Goal: Ask a question: Seek information or help from site administrators or community

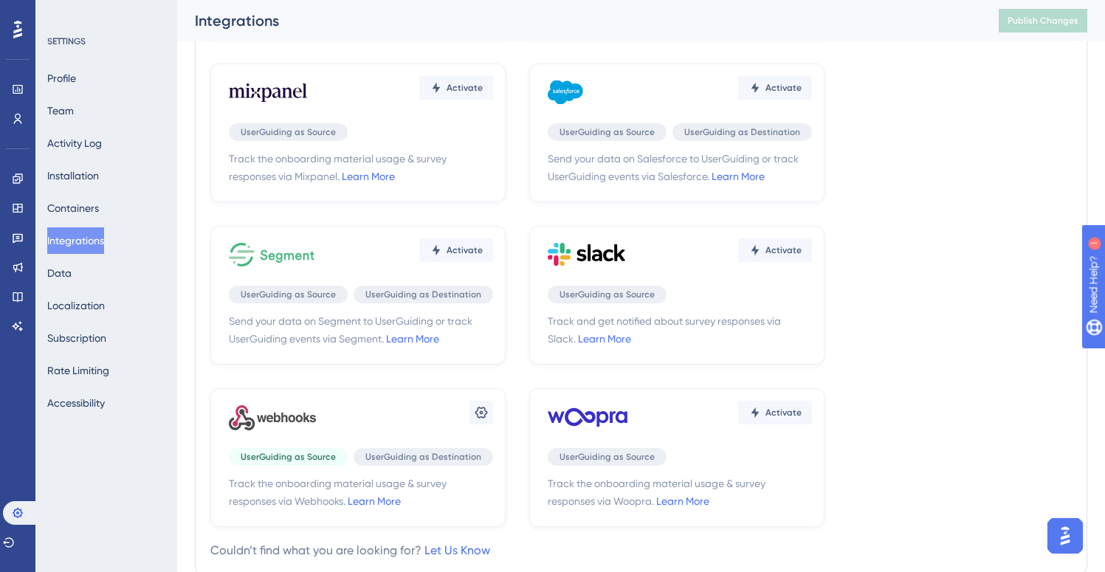
scroll to position [436, 0]
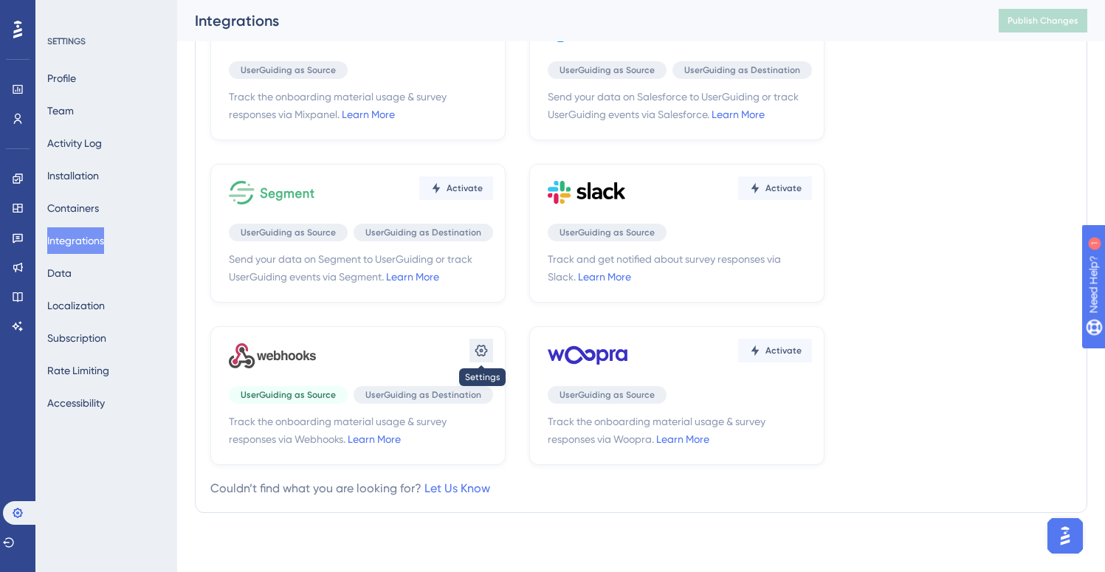
click at [487, 350] on icon at bounding box center [481, 351] width 13 height 12
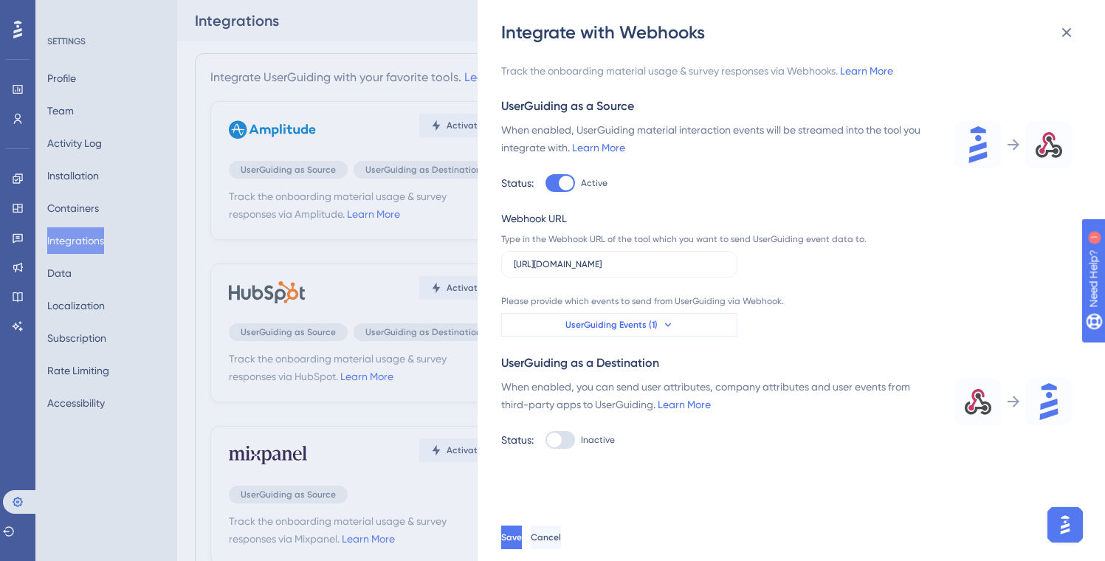
click at [565, 331] on button "UserGuiding Events (1)" at bounding box center [619, 325] width 236 height 24
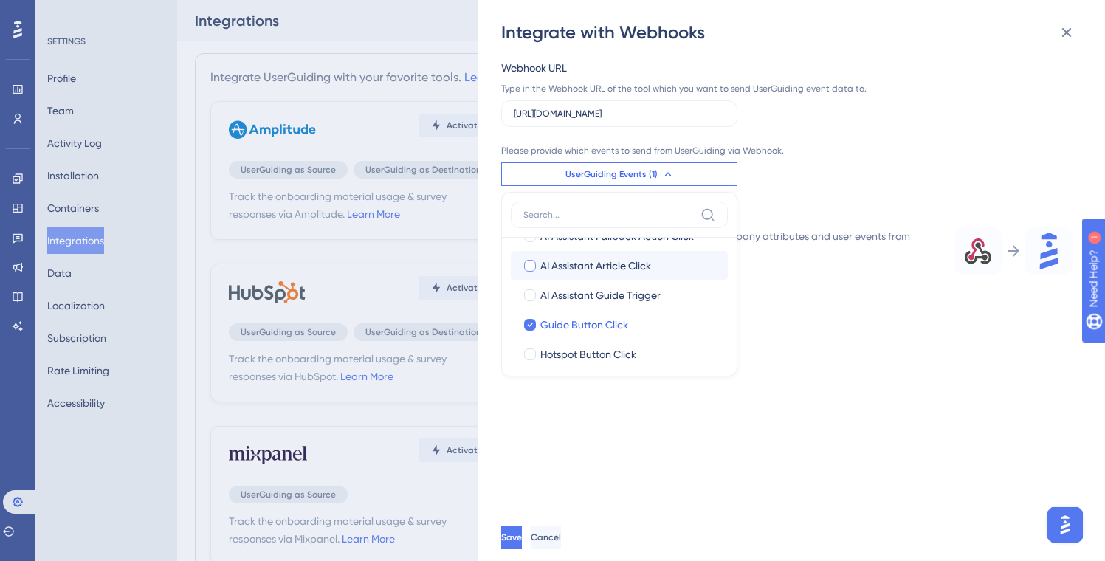
scroll to position [567, 0]
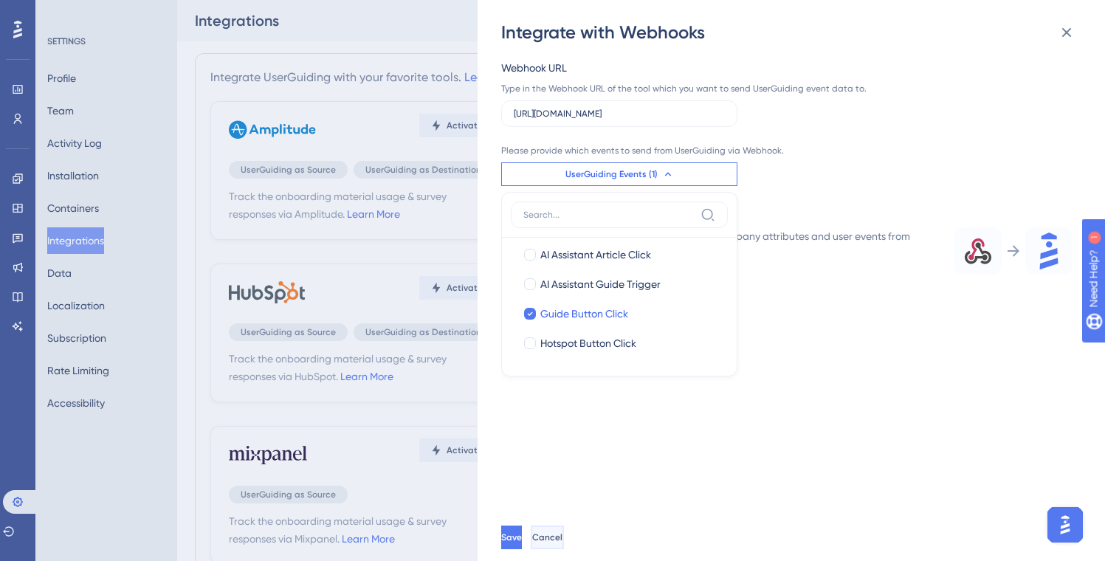
click at [564, 549] on button "Cancel" at bounding box center [547, 537] width 33 height 24
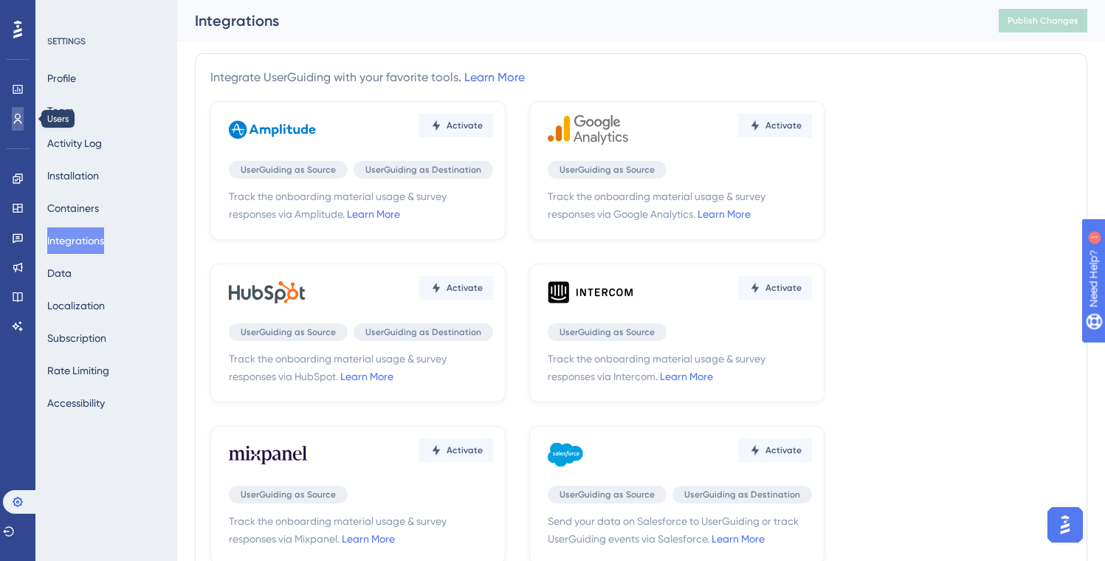
click at [14, 116] on icon at bounding box center [18, 119] width 12 height 12
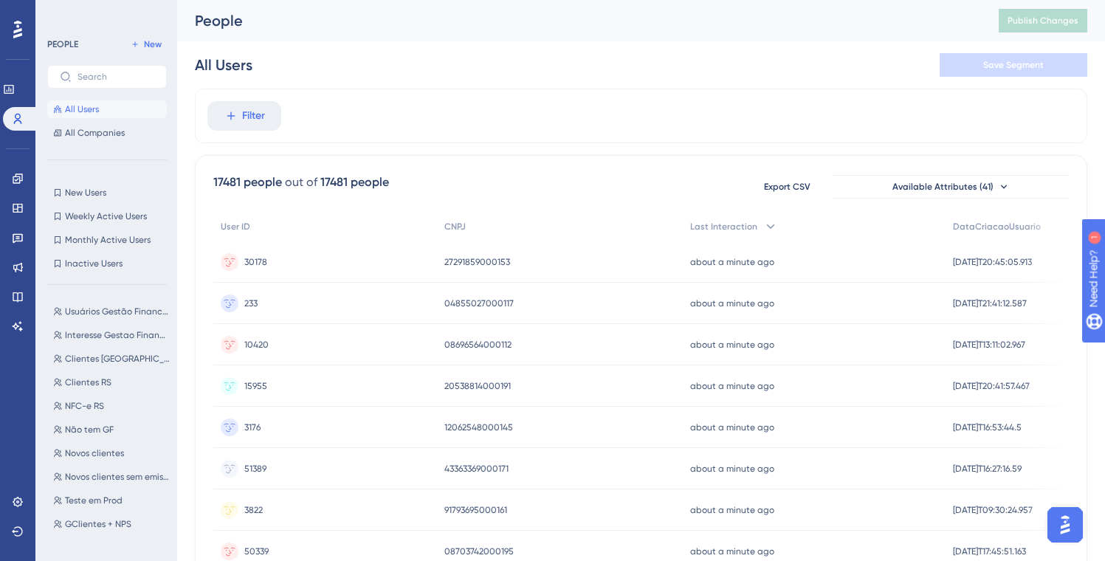
click at [1055, 515] on img "Open AI Assistant Launcher" at bounding box center [1065, 524] width 27 height 27
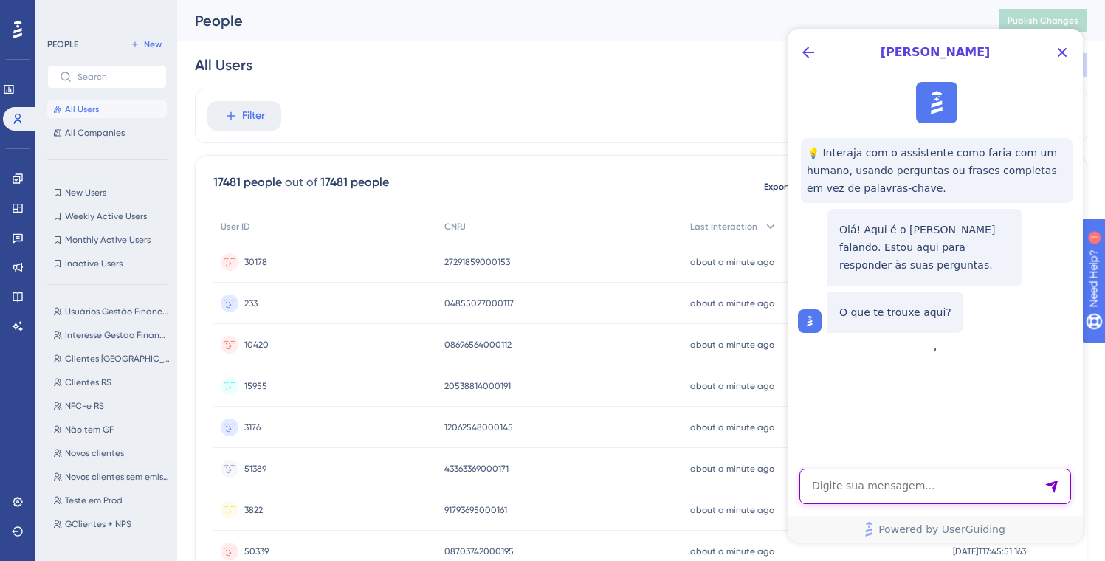
click at [951, 481] on textarea "AI Assistant Text Input" at bounding box center [935, 486] width 272 height 35
type textarea "Sugerir melhoria"
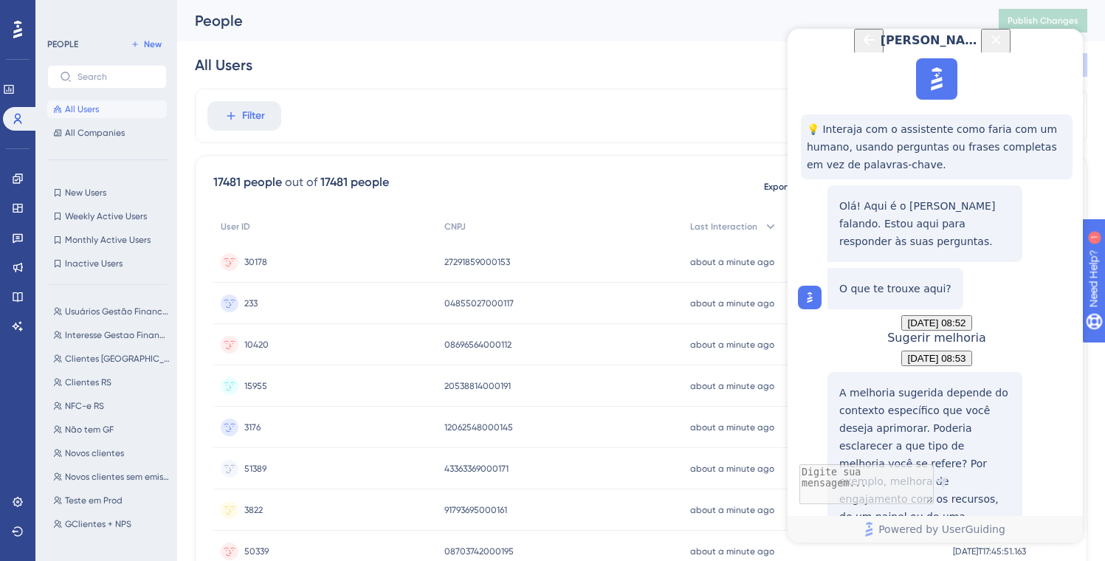
scroll to position [201, 0]
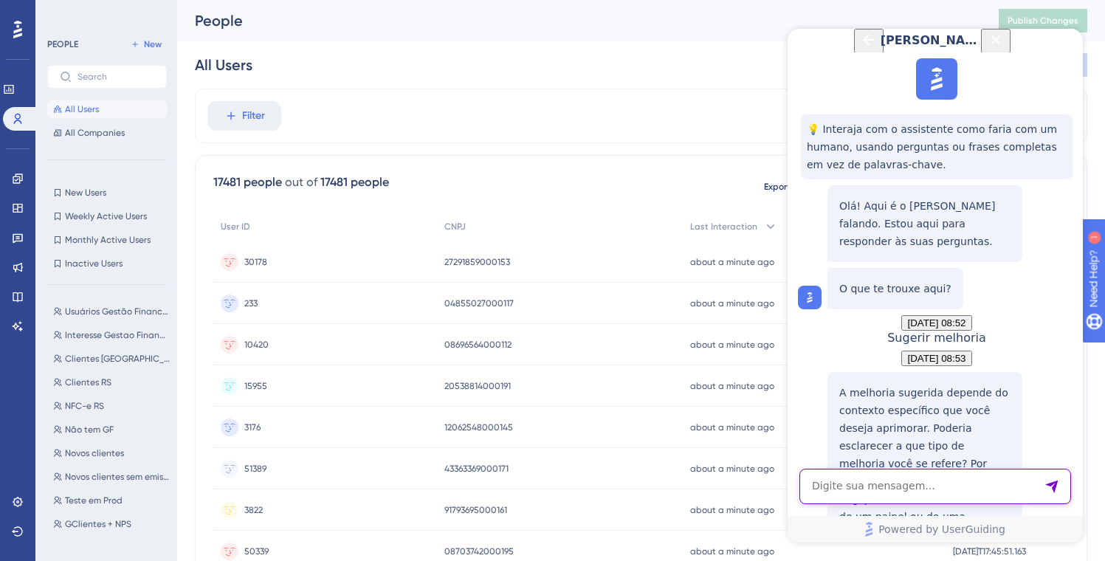
click at [900, 495] on textarea "AI Assistant Text Input" at bounding box center [935, 486] width 272 height 35
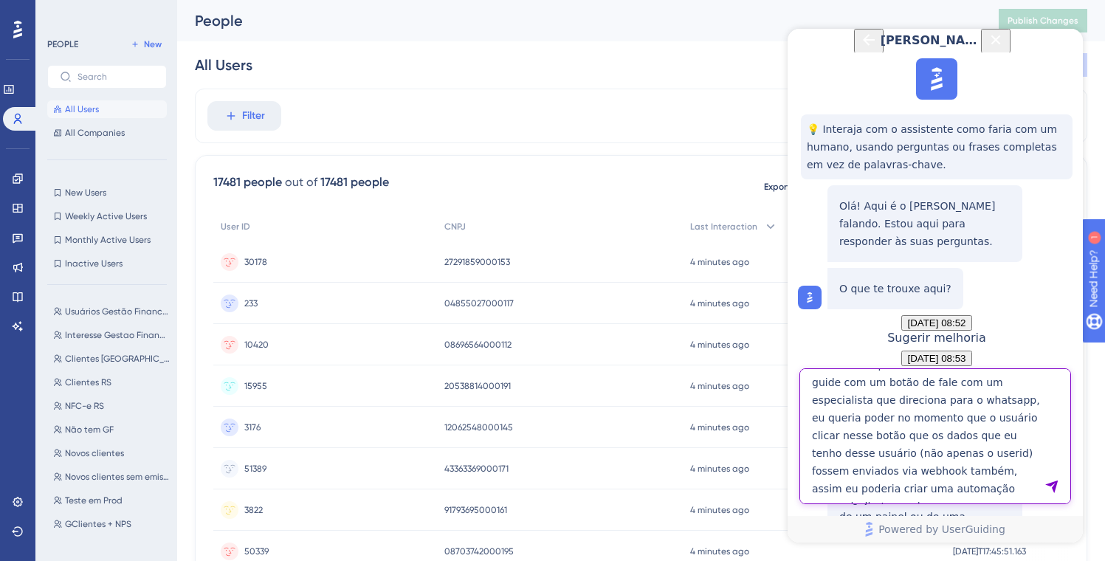
scroll to position [30, 0]
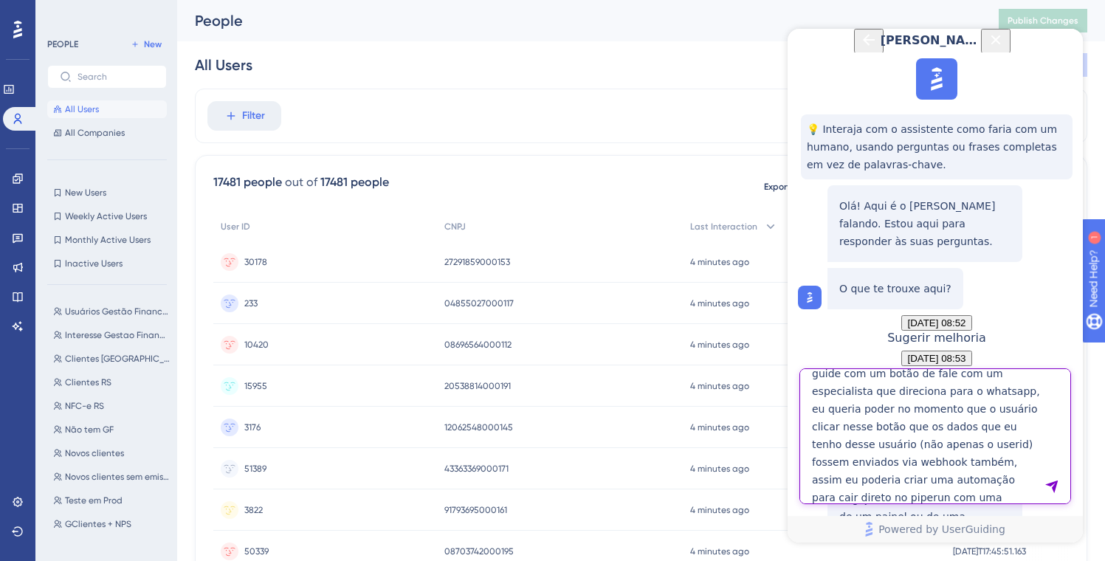
type textarea "Melhorar output do webhook - tenho um guide com um botão de fale com um especia…"
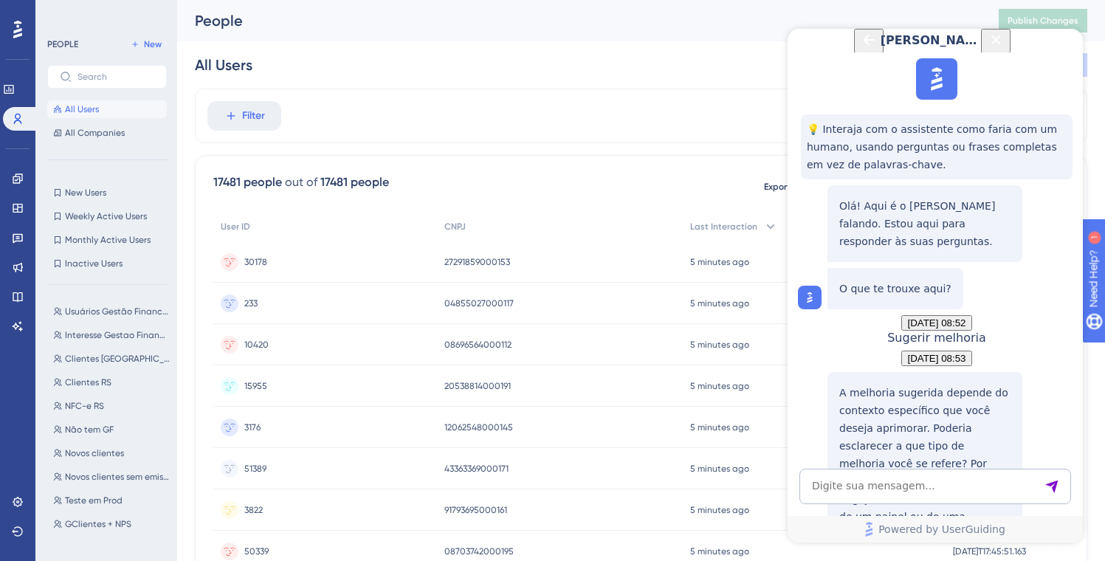
scroll to position [946, 0]
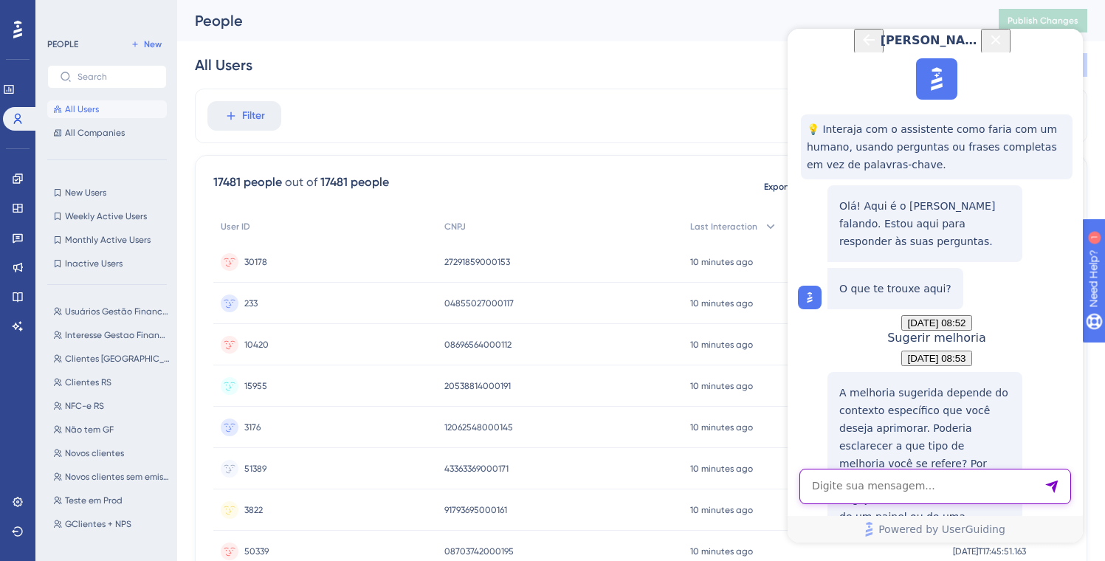
click at [928, 486] on textarea "AI Assistant Text Input" at bounding box center [935, 486] width 272 height 35
click at [924, 488] on textarea "não achei como configurar quais a" at bounding box center [935, 486] width 272 height 35
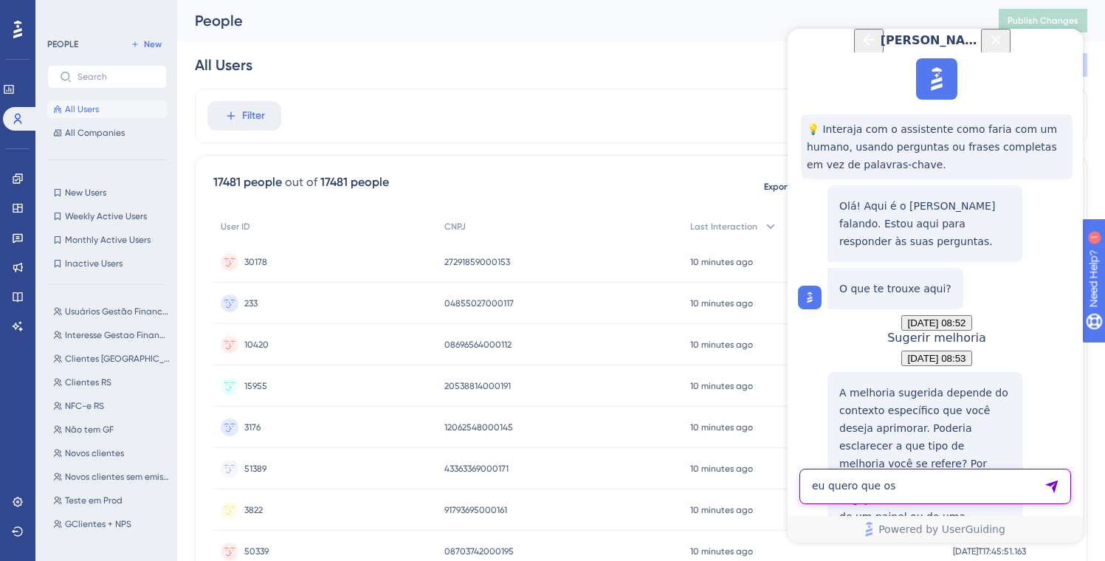
type textarea "eu quero que os"
type textarea "falar com humano"
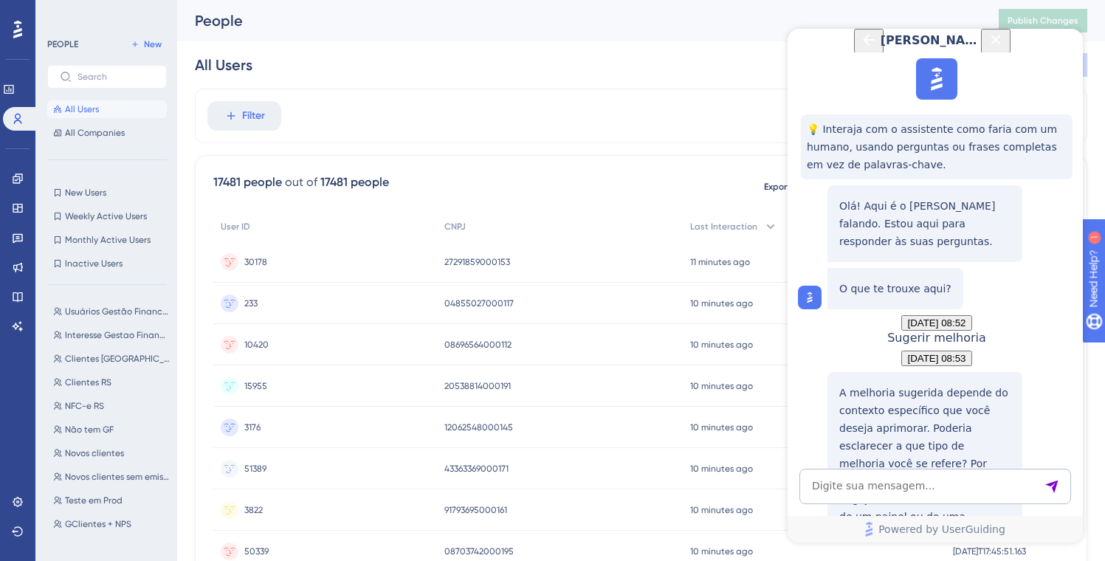
scroll to position [1184, 0]
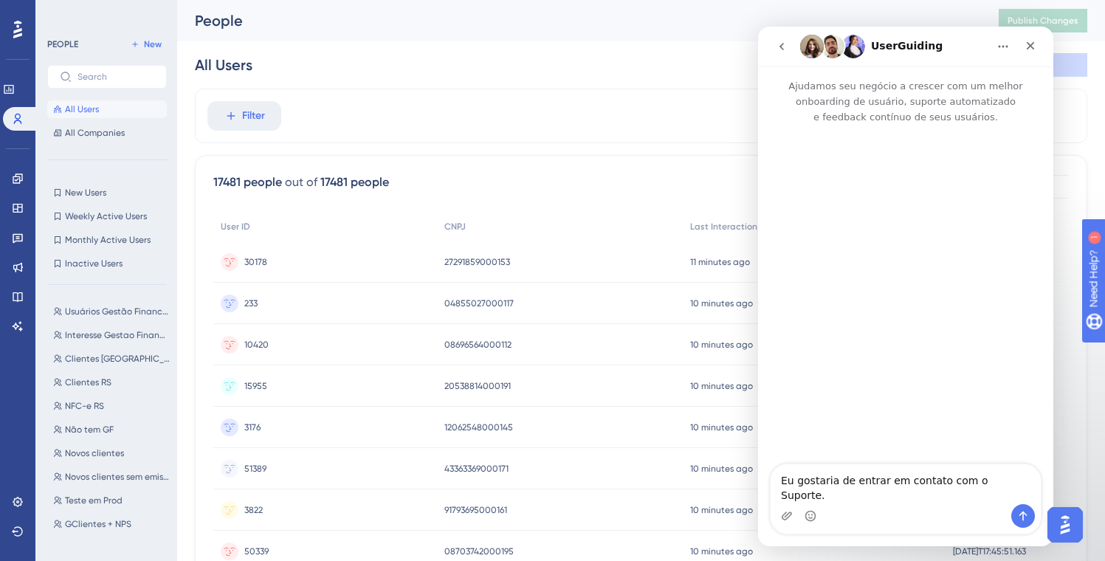
scroll to position [0, 0]
click at [854, 492] on textarea "Eu gostaria de entrar em contato com o Suporte." at bounding box center [905, 484] width 270 height 40
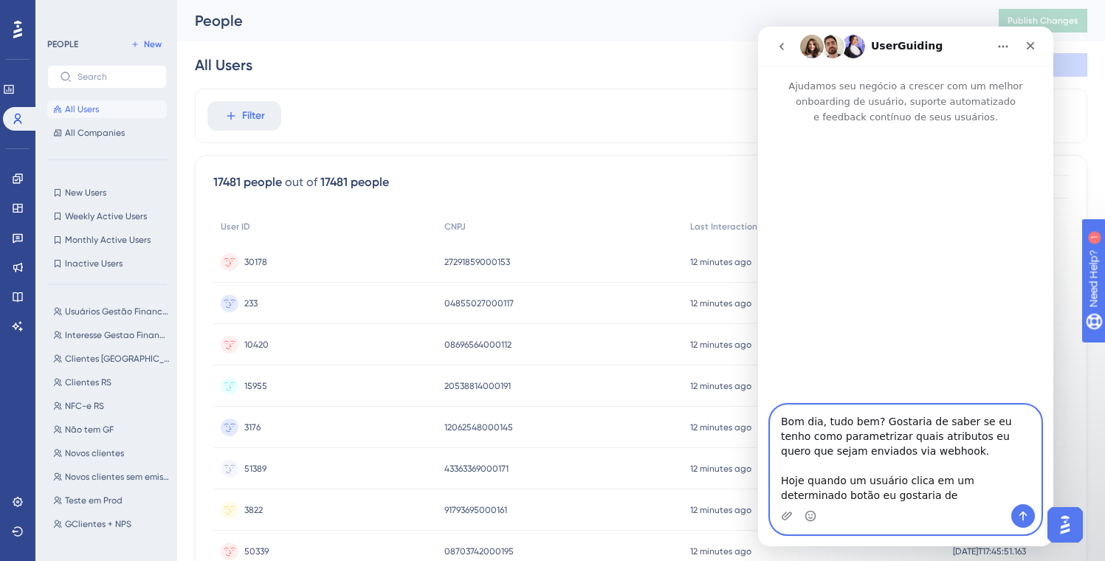
drag, startPoint x: 902, startPoint y: 496, endPoint x: 764, endPoint y: 485, distance: 138.4
click at [764, 485] on div "Bom dia, tudo bem? Gostaria de saber se eu tenho como parametrizar quais atribu…" at bounding box center [905, 469] width 295 height 130
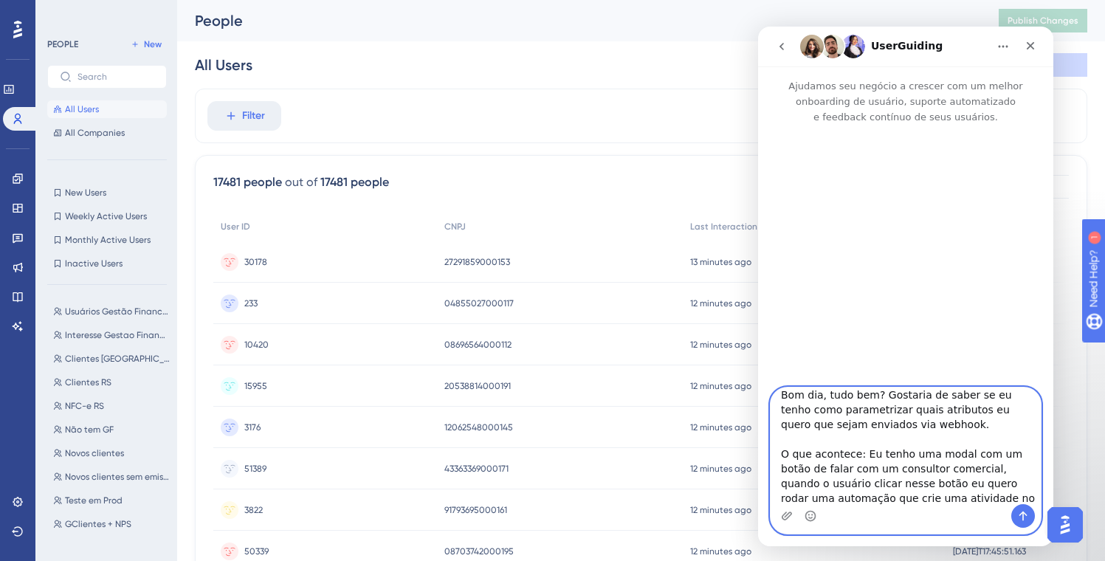
scroll to position [24, 0]
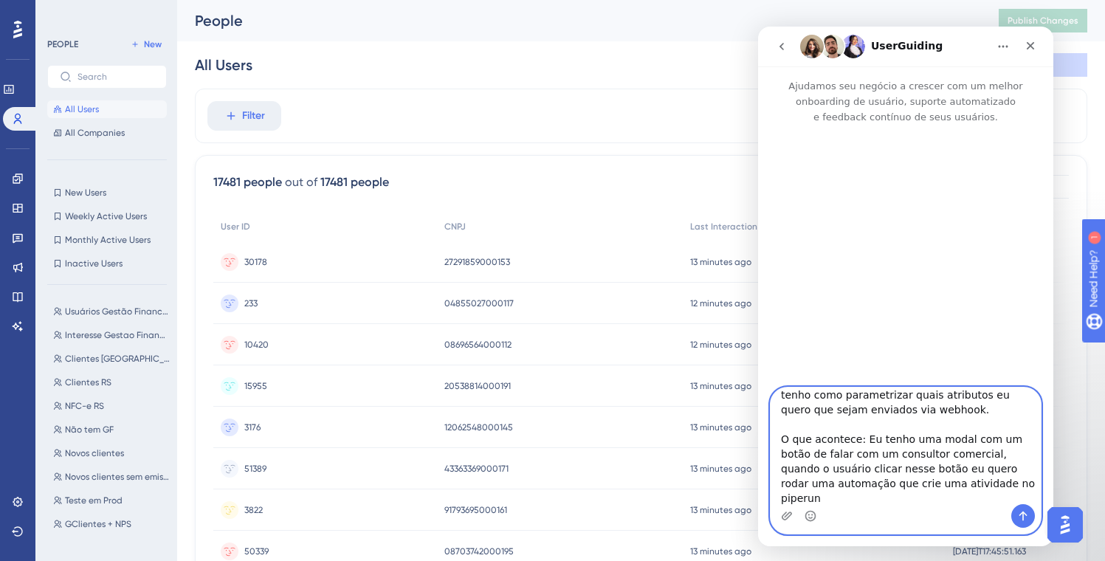
click at [815, 452] on textarea "Bom dia, tudo bem? Gostaria de saber se eu tenho como parametrizar quais atribu…" at bounding box center [905, 445] width 270 height 117
drag, startPoint x: 812, startPoint y: 453, endPoint x: 985, endPoint y: 454, distance: 172.7
click at [985, 454] on textarea "Bom dia, tudo bem? Gostaria de saber se eu tenho como parametrizar quais atribu…" at bounding box center [905, 445] width 270 height 117
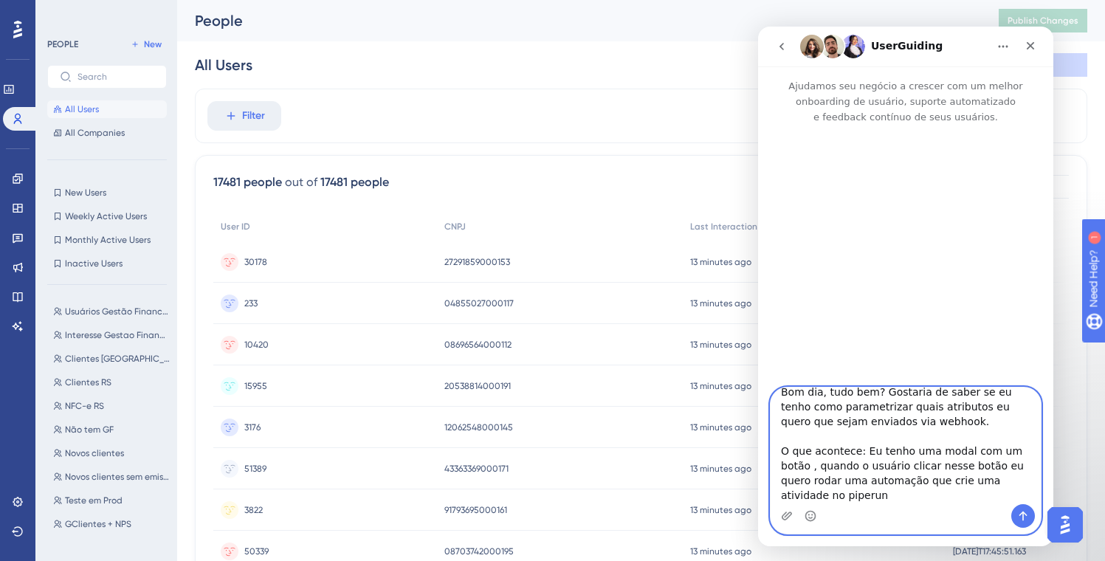
scroll to position [15, 0]
click at [886, 494] on textarea "Bom dia, tudo bem? Gostaria de saber se eu tenho como parametrizar quais atribu…" at bounding box center [905, 445] width 270 height 117
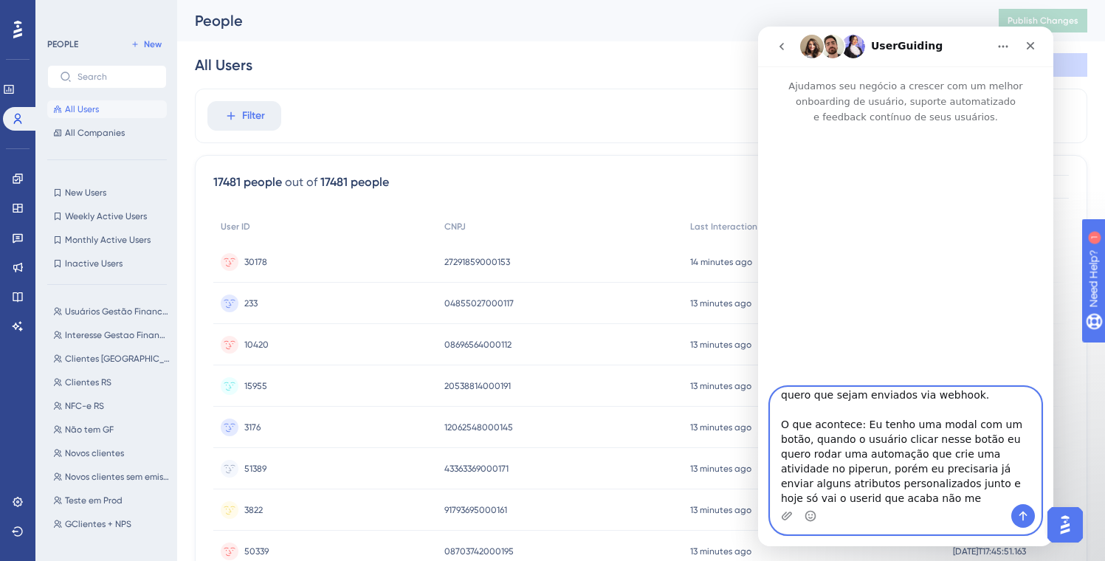
scroll to position [53, 0]
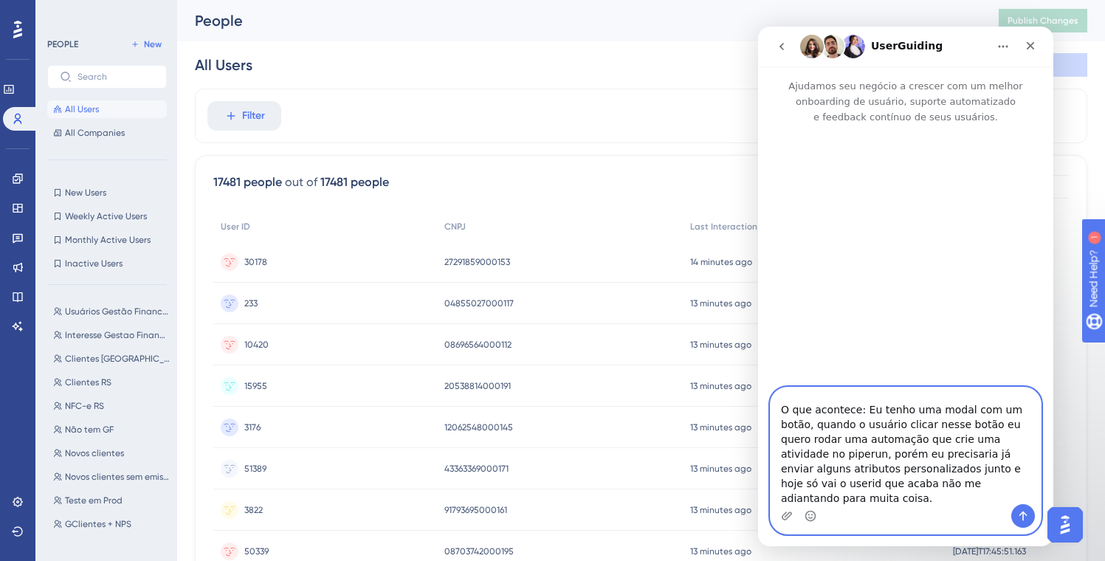
type textarea "Bom dia, tudo bem? Gostaria de saber se eu tenho como parametrizar quais atribu…"
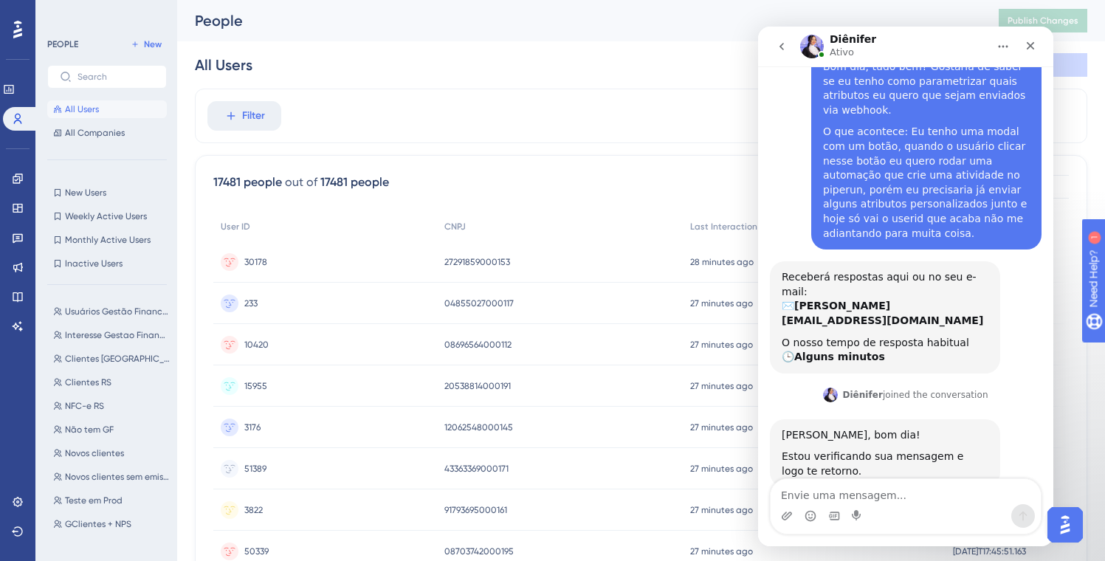
scroll to position [102, 0]
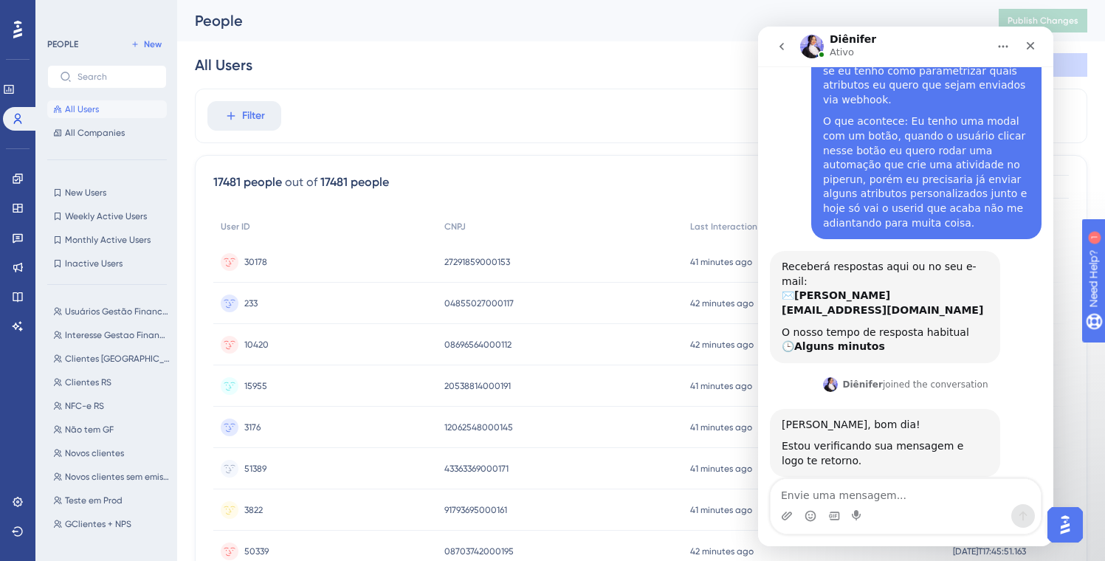
click at [863, 439] on div "Estou verificando sua mensagem e logo te retorno." at bounding box center [884, 453] width 207 height 29
